Goal: Information Seeking & Learning: Learn about a topic

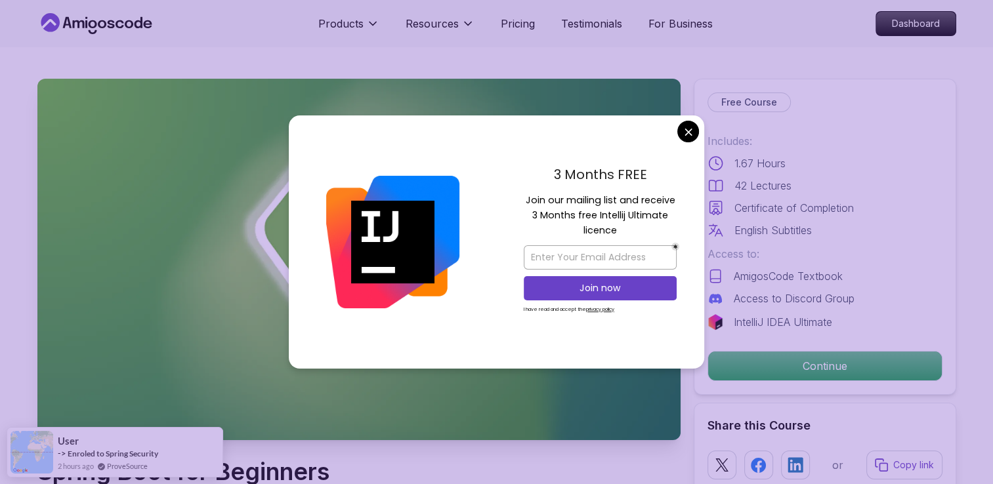
click at [683, 149] on div "3 Months FREE Join our mailing list and receive 3 Months free Intellij Ultimate…" at bounding box center [600, 242] width 208 height 253
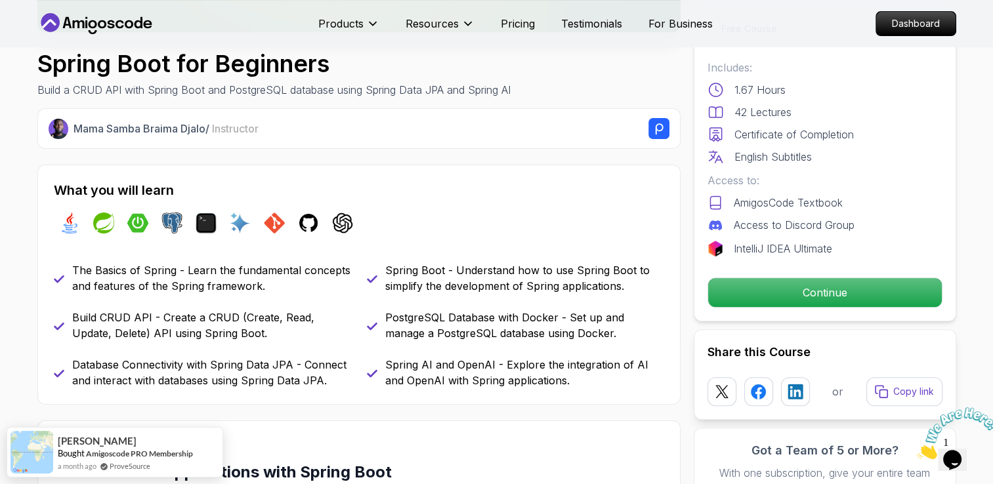
scroll to position [406, 0]
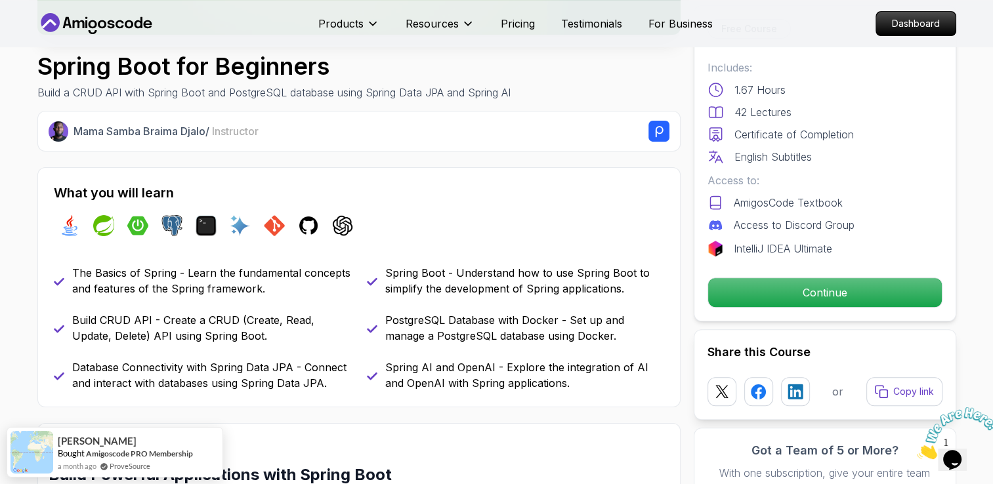
click at [917, 450] on icon "Close" at bounding box center [917, 455] width 0 height 11
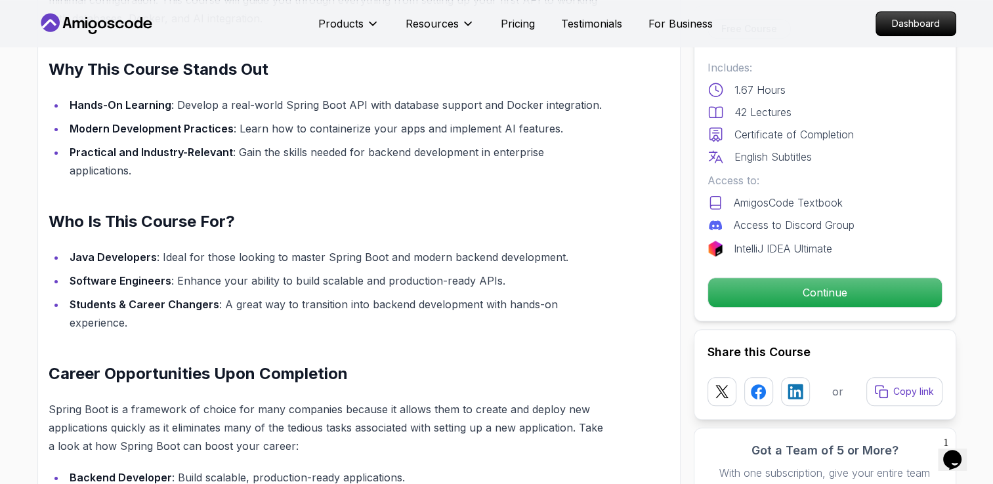
scroll to position [907, 0]
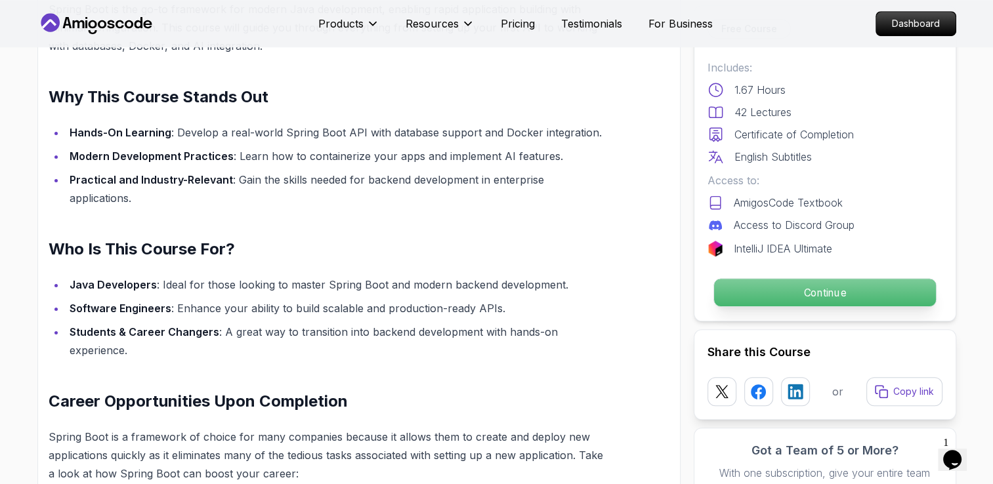
click at [851, 295] on p "Continue" at bounding box center [824, 293] width 222 height 28
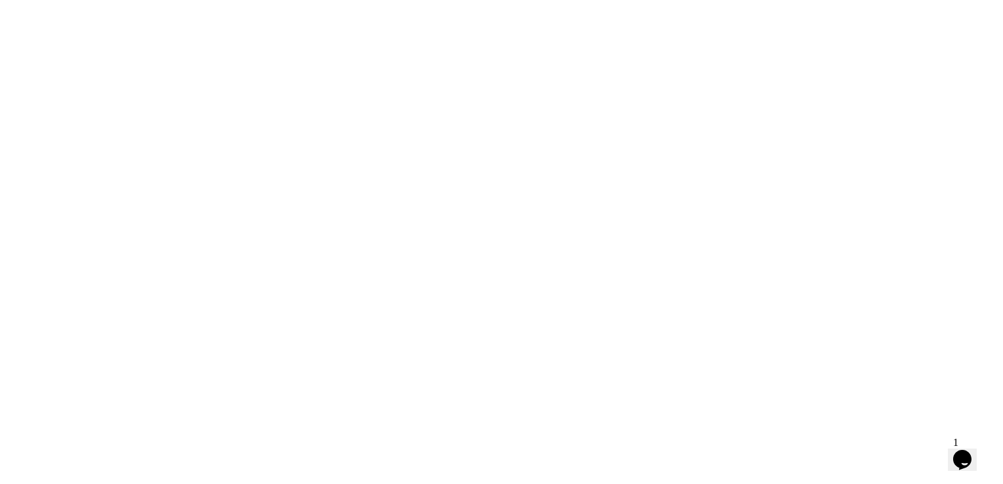
click at [851, 0] on html at bounding box center [501, 0] width 1003 height 0
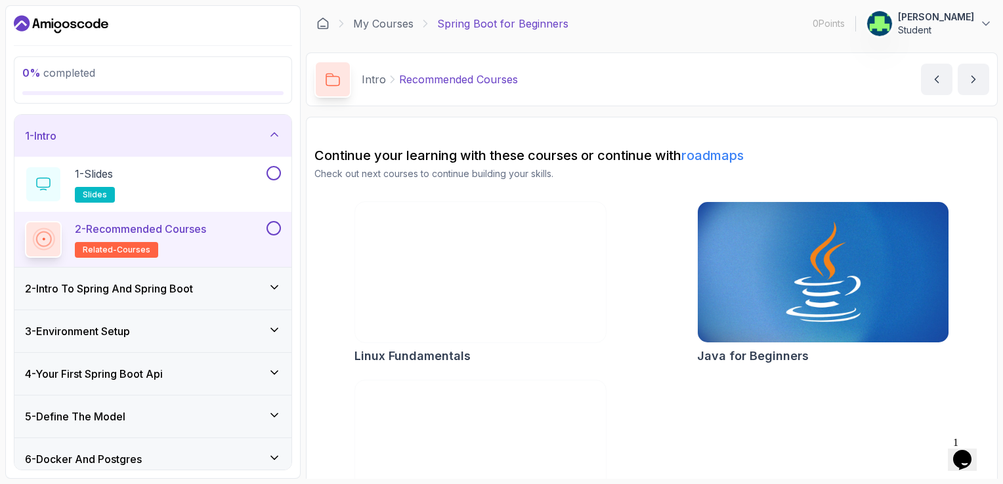
scroll to position [76, 0]
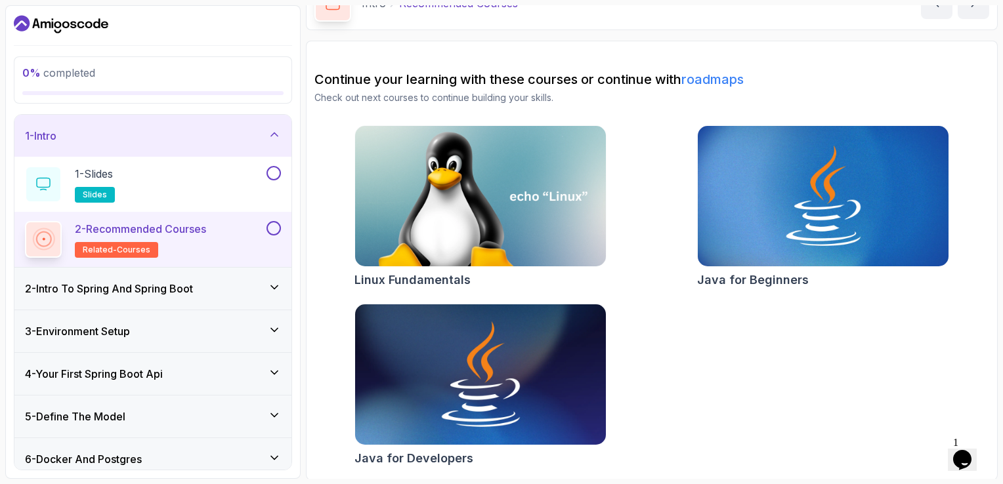
click at [541, 388] on img at bounding box center [480, 375] width 263 height 148
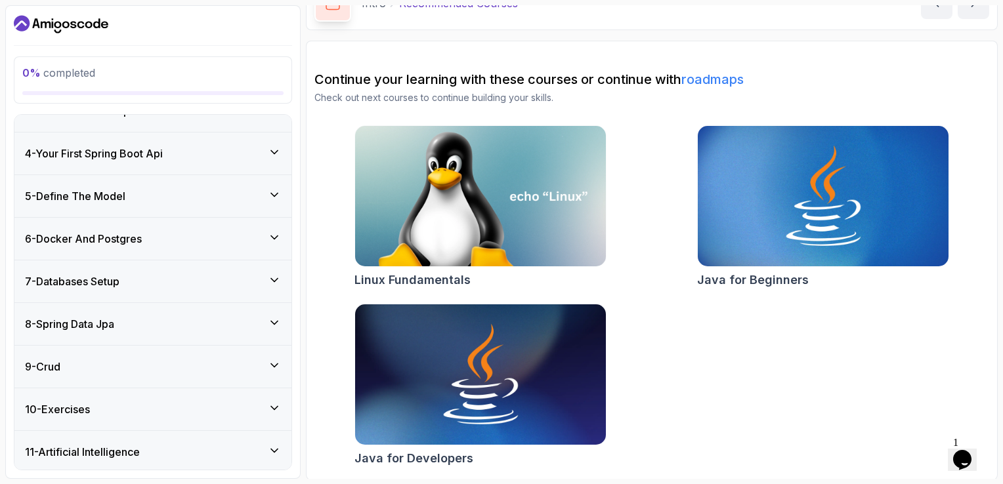
scroll to position [263, 0]
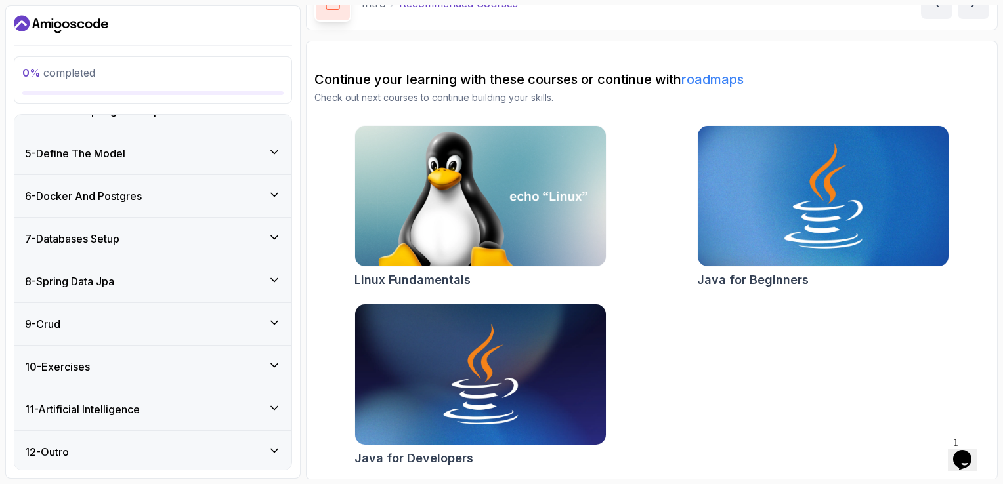
click at [759, 160] on img at bounding box center [822, 197] width 263 height 148
